Goal: Check status: Check status

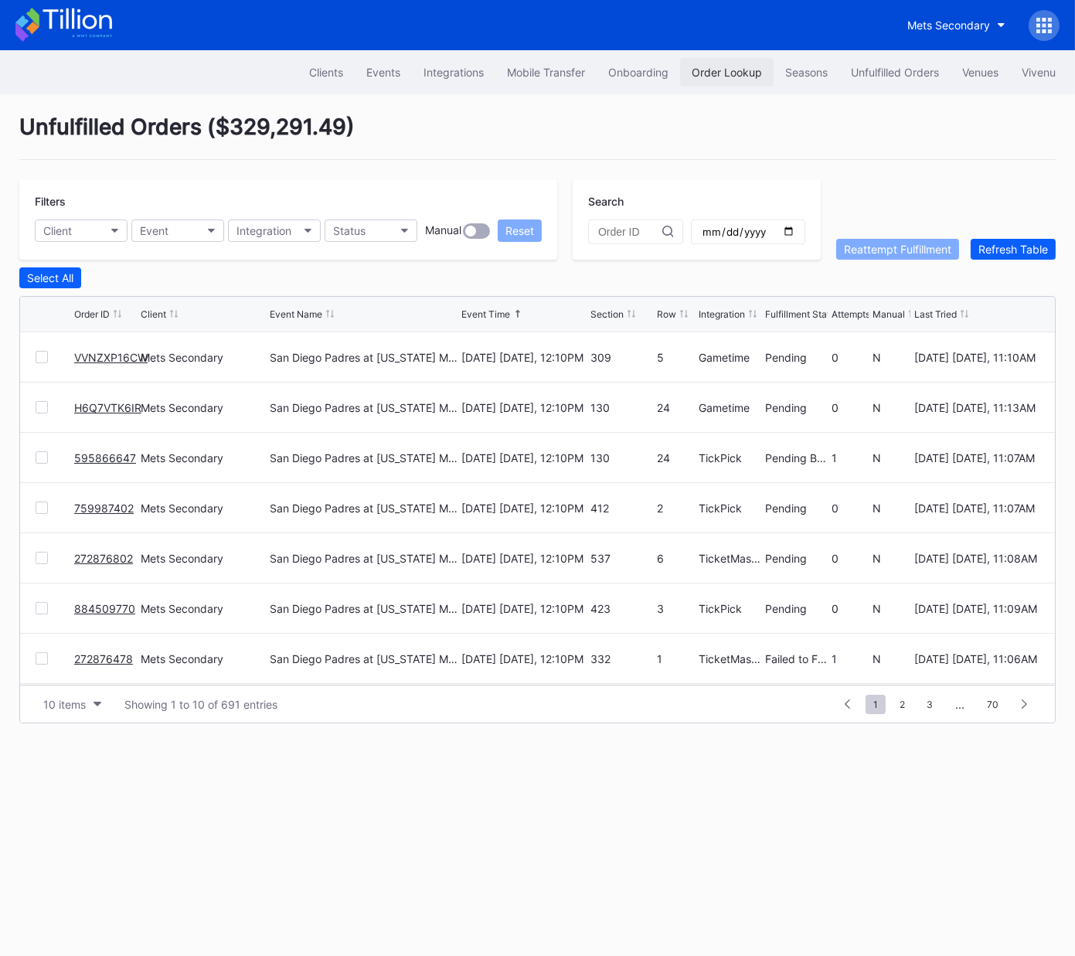
click at [734, 66] on div "Order Lookup" at bounding box center [727, 72] width 70 height 13
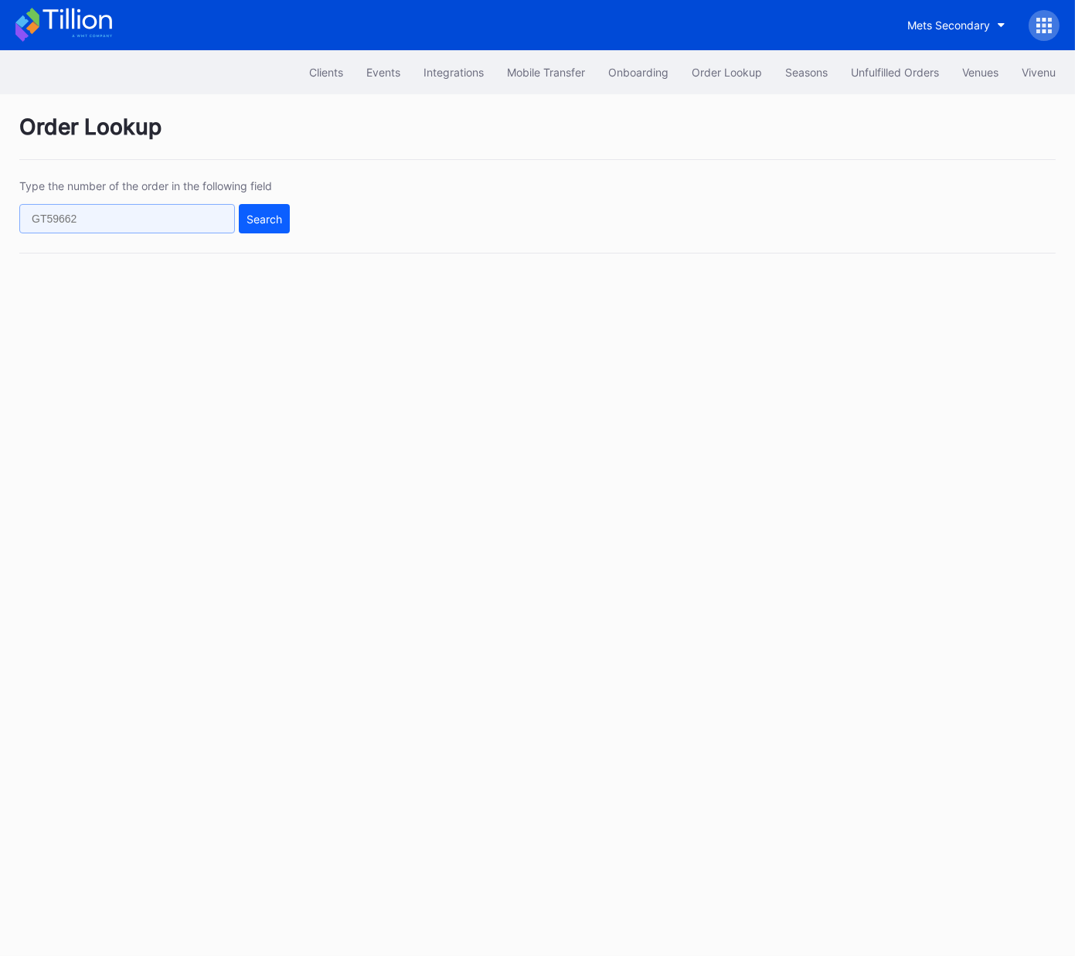
click at [179, 219] on input "text" at bounding box center [127, 218] width 216 height 29
paste input "l67xayndk0k"
type input "l67xayndk0k"
click at [260, 220] on div "Search" at bounding box center [265, 219] width 36 height 13
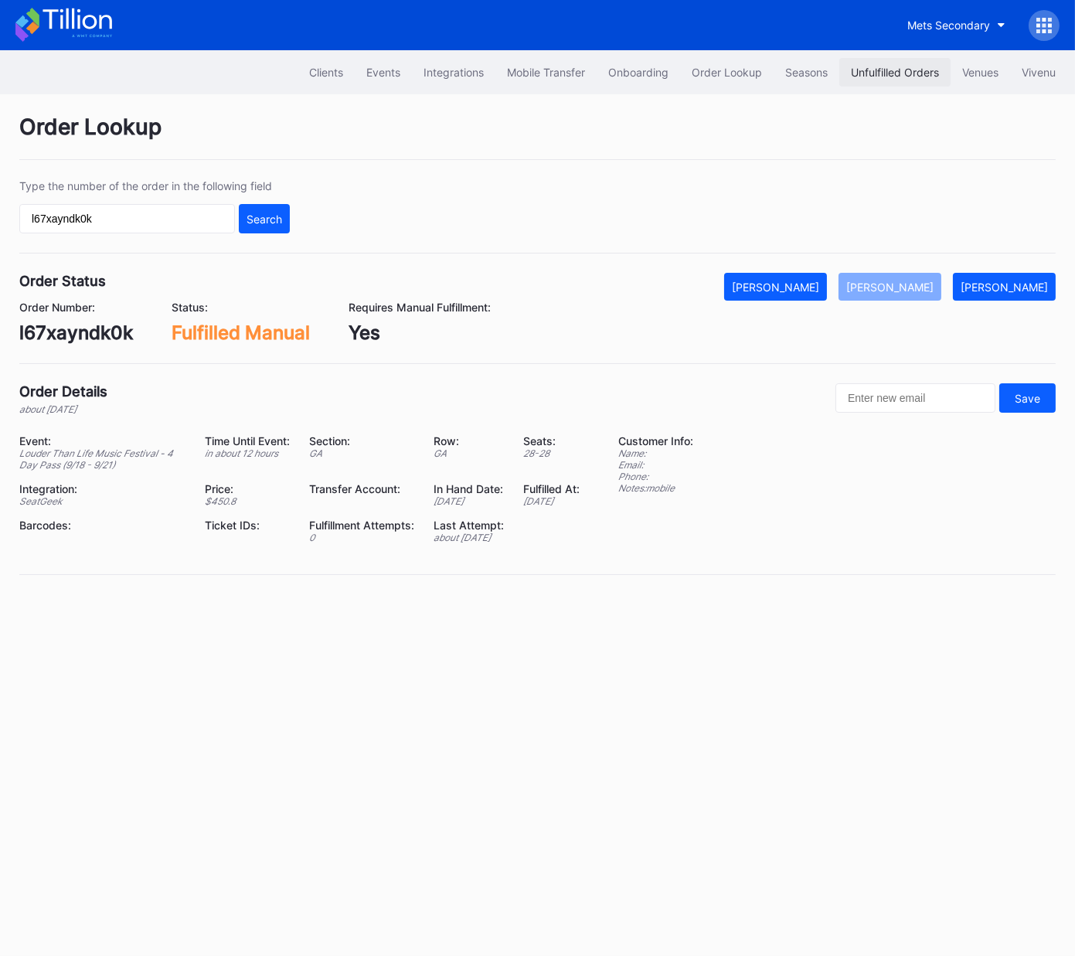
click at [897, 60] on button "Unfulfilled Orders" at bounding box center [894, 72] width 111 height 29
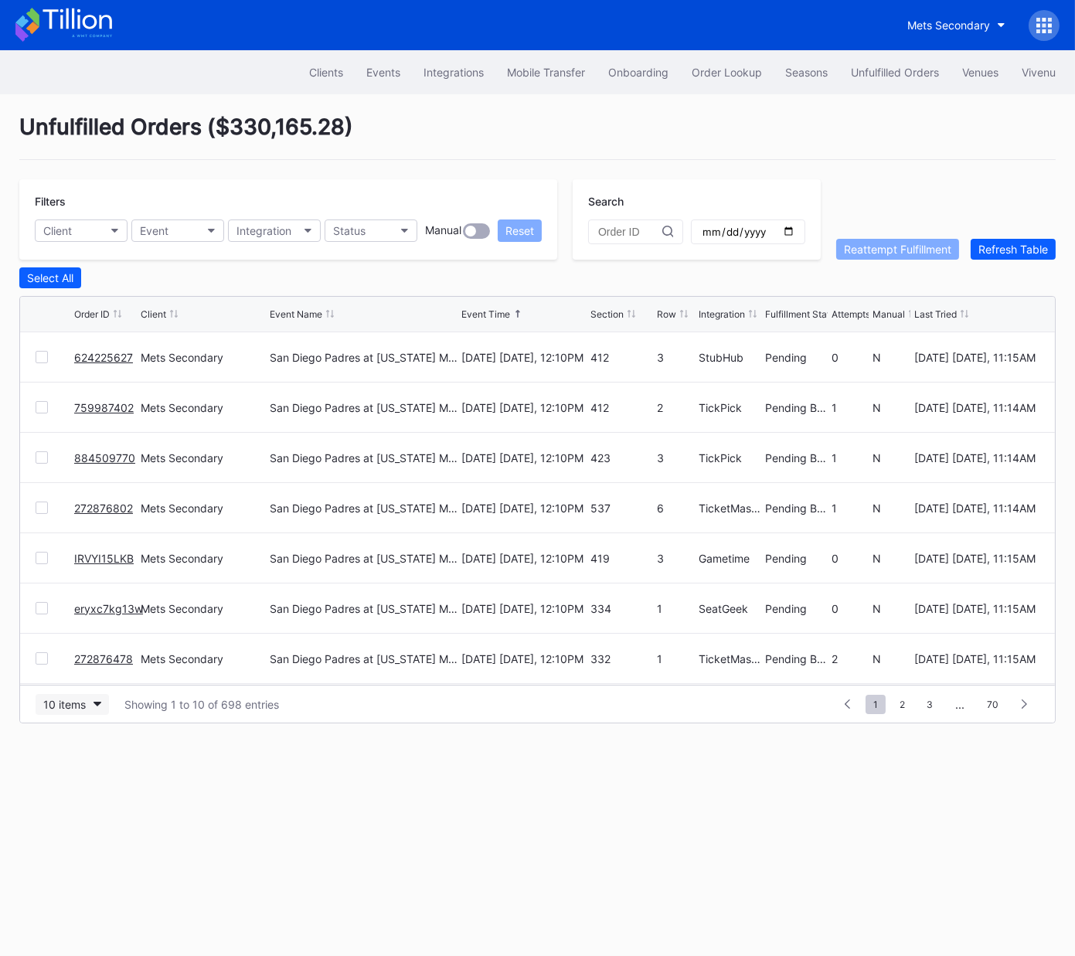
click at [94, 699] on button "10 items" at bounding box center [72, 704] width 73 height 21
click at [70, 768] on div "50 items" at bounding box center [69, 769] width 44 height 13
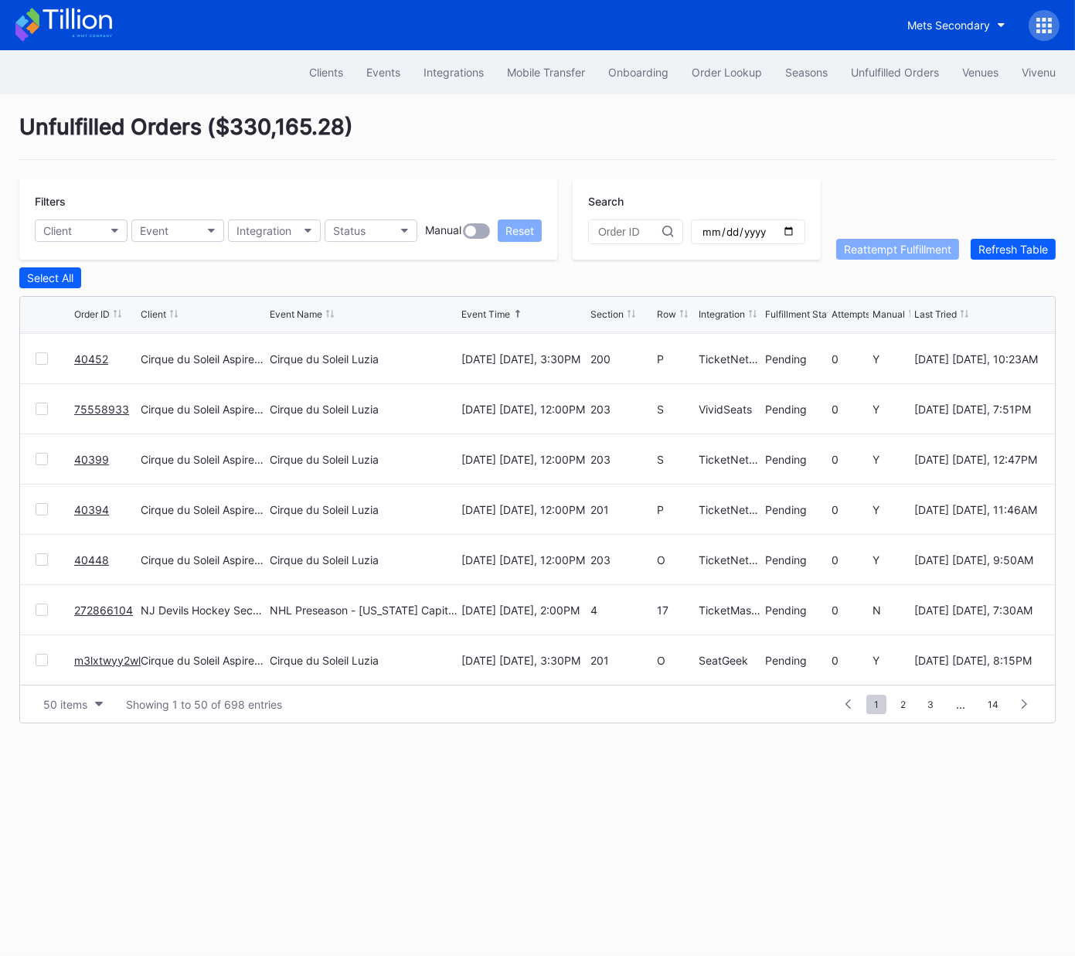
scroll to position [1202, 0]
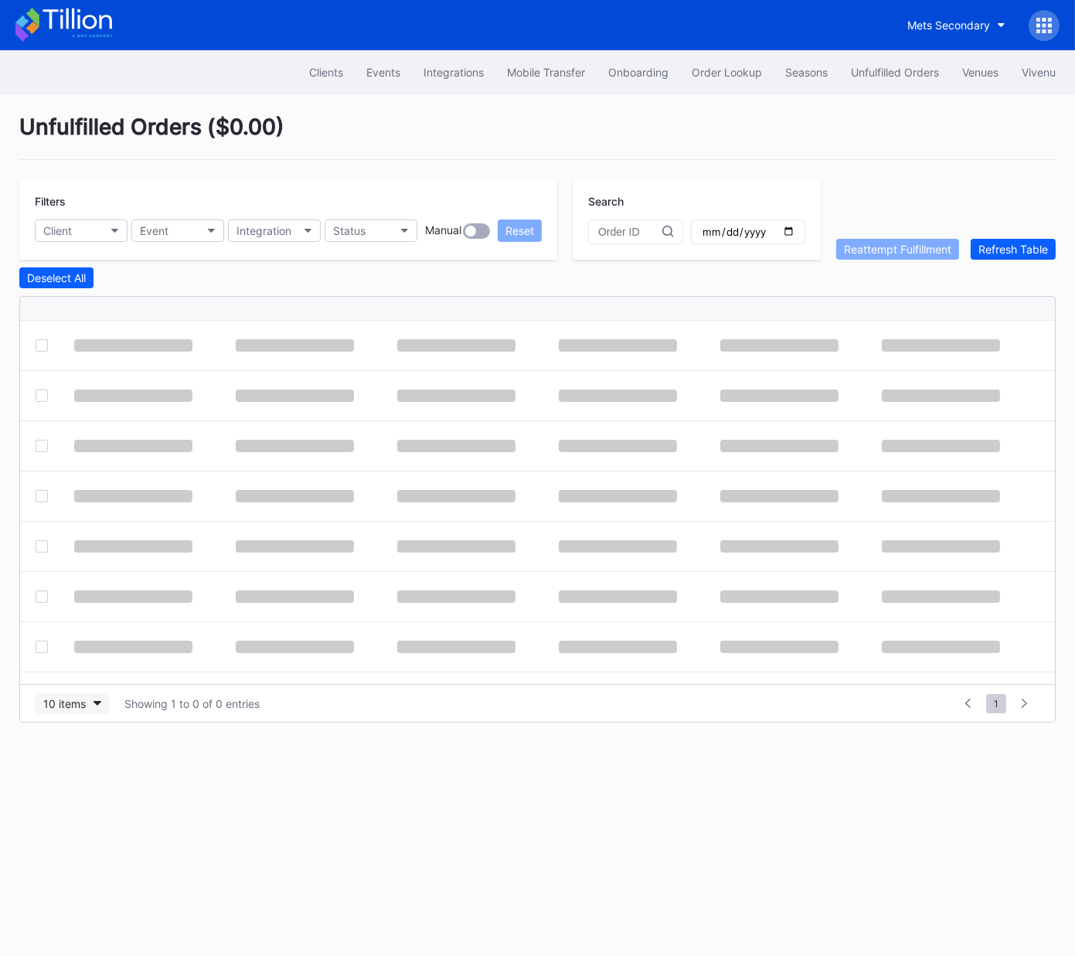
click at [87, 705] on button "10 items" at bounding box center [72, 703] width 73 height 21
click at [84, 769] on div "50 items" at bounding box center [69, 769] width 44 height 13
